Goal: Task Accomplishment & Management: Complete application form

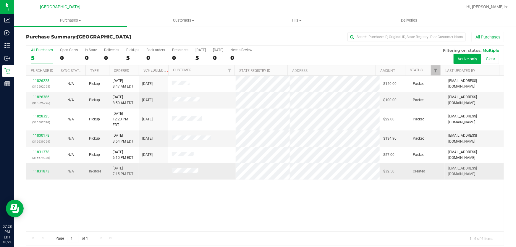
click at [42, 169] on link "11831873" at bounding box center [41, 171] width 17 height 4
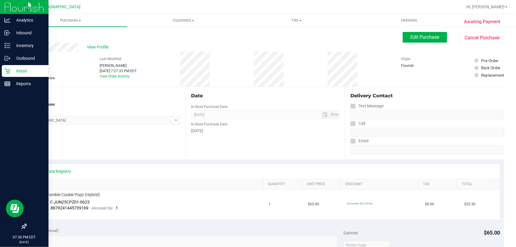
click at [12, 67] on div "Retail" at bounding box center [25, 71] width 47 height 12
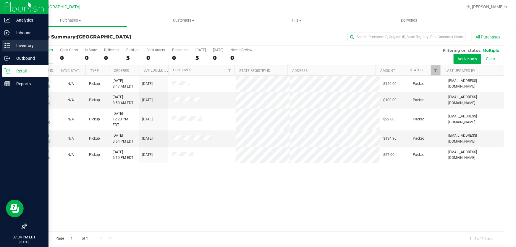
click at [35, 44] on p "Inventory" at bounding box center [27, 45] width 35 height 7
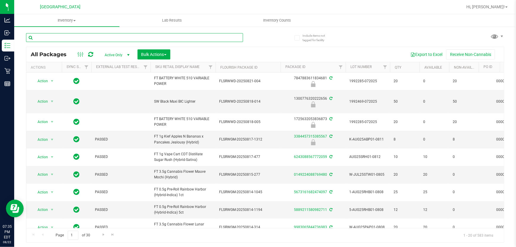
click at [67, 36] on input "text" at bounding box center [134, 37] width 217 height 9
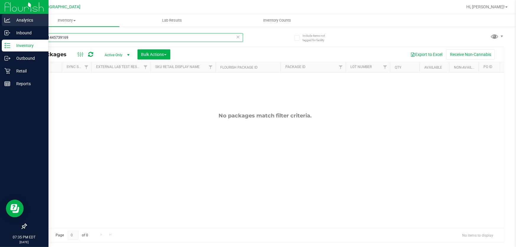
drag, startPoint x: 17, startPoint y: 27, endPoint x: 0, endPoint y: 17, distance: 19.6
click at [0, 17] on div "Analytics Inbound Inventory Outbound Retail Reports 07:35 PM EDT [DATE] 08/22 […" at bounding box center [258, 123] width 516 height 247
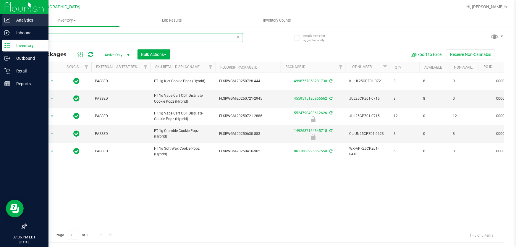
drag, startPoint x: 47, startPoint y: 40, endPoint x: 0, endPoint y: 25, distance: 49.5
click at [0, 25] on div "Analytics Inbound Inventory Outbound Retail Reports 07:36 PM EDT [DATE] 08/22 […" at bounding box center [258, 123] width 516 height 247
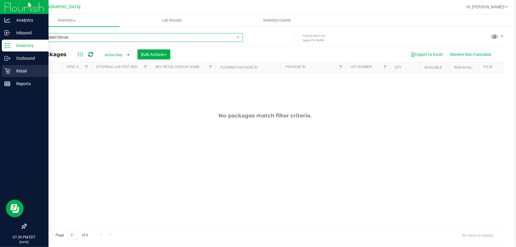
type input "8879241445739169"
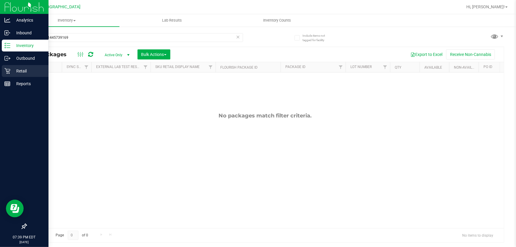
click at [25, 65] on div "Retail" at bounding box center [25, 71] width 47 height 12
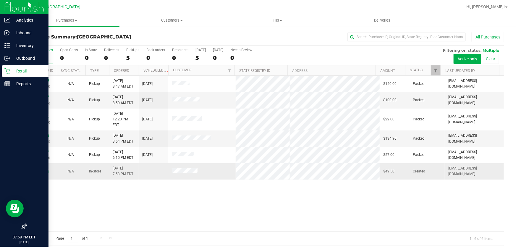
click at [40, 169] on link "11832118" at bounding box center [41, 171] width 17 height 4
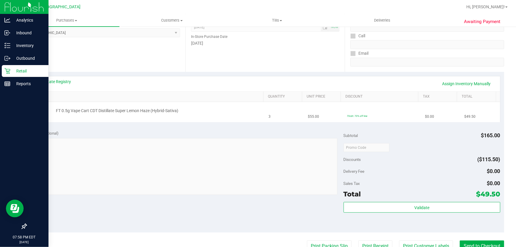
scroll to position [134, 0]
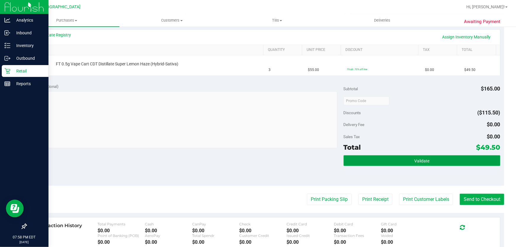
click at [405, 160] on button "Validate" at bounding box center [421, 160] width 157 height 11
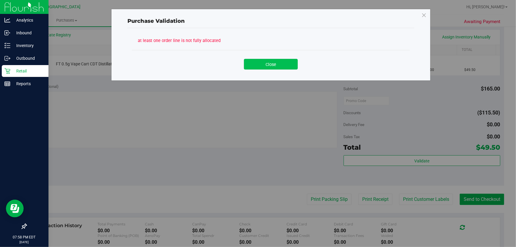
click at [279, 68] on button "Close" at bounding box center [271, 64] width 54 height 11
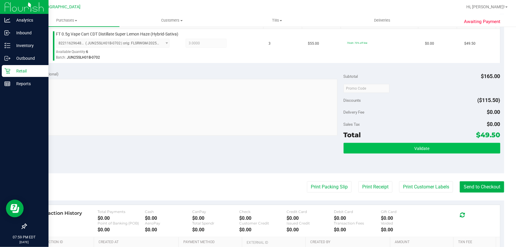
scroll to position [161, 0]
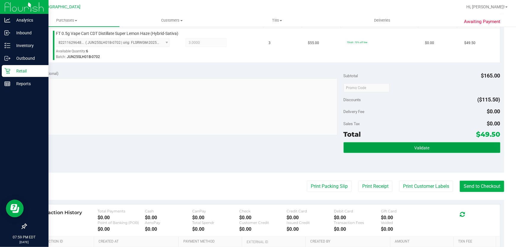
click at [401, 147] on button "Validate" at bounding box center [421, 147] width 157 height 11
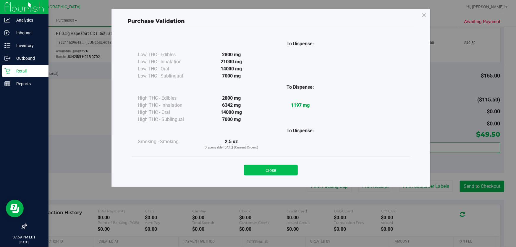
click at [282, 168] on button "Close" at bounding box center [271, 170] width 54 height 11
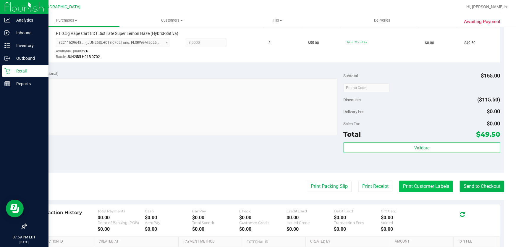
click at [417, 184] on button "Print Customer Labels" at bounding box center [426, 186] width 54 height 11
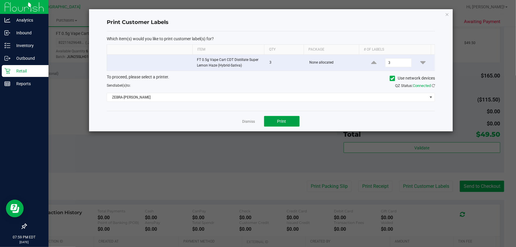
click at [281, 124] on button "Print" at bounding box center [281, 121] width 35 height 11
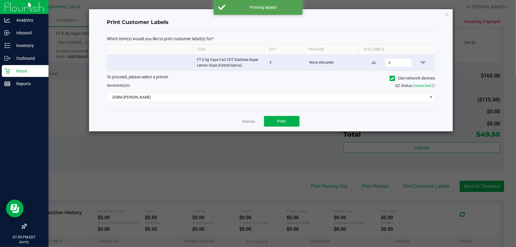
click at [251, 117] on div "Dismiss Print" at bounding box center [271, 121] width 328 height 20
drag, startPoint x: 251, startPoint y: 119, endPoint x: 254, endPoint y: 120, distance: 3.0
click at [251, 120] on link "Dismiss" at bounding box center [248, 121] width 13 height 5
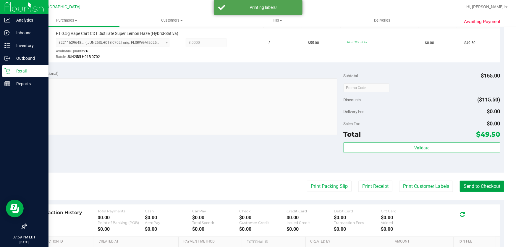
click at [479, 187] on button "Send to Checkout" at bounding box center [482, 186] width 44 height 11
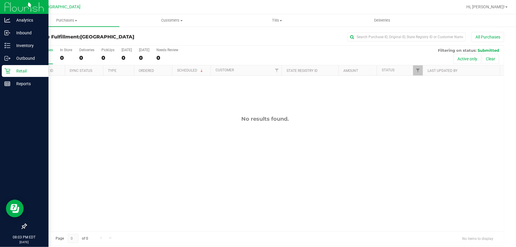
click at [6, 69] on icon at bounding box center [7, 71] width 6 height 6
